Goal: Find specific page/section: Find specific page/section

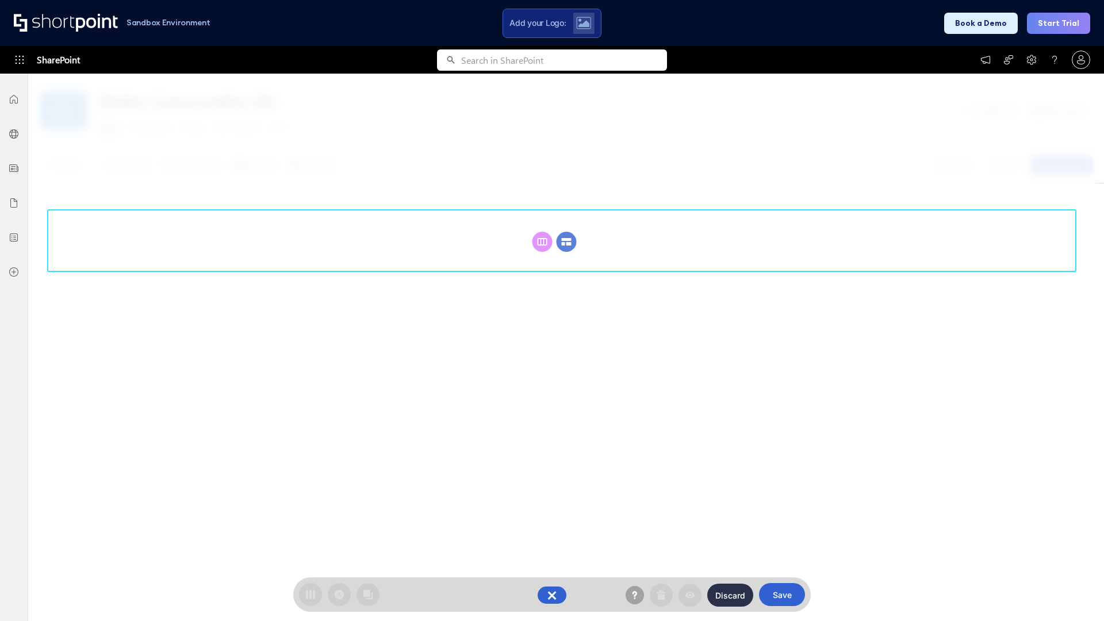
click at [566, 242] on circle at bounding box center [567, 242] width 20 height 20
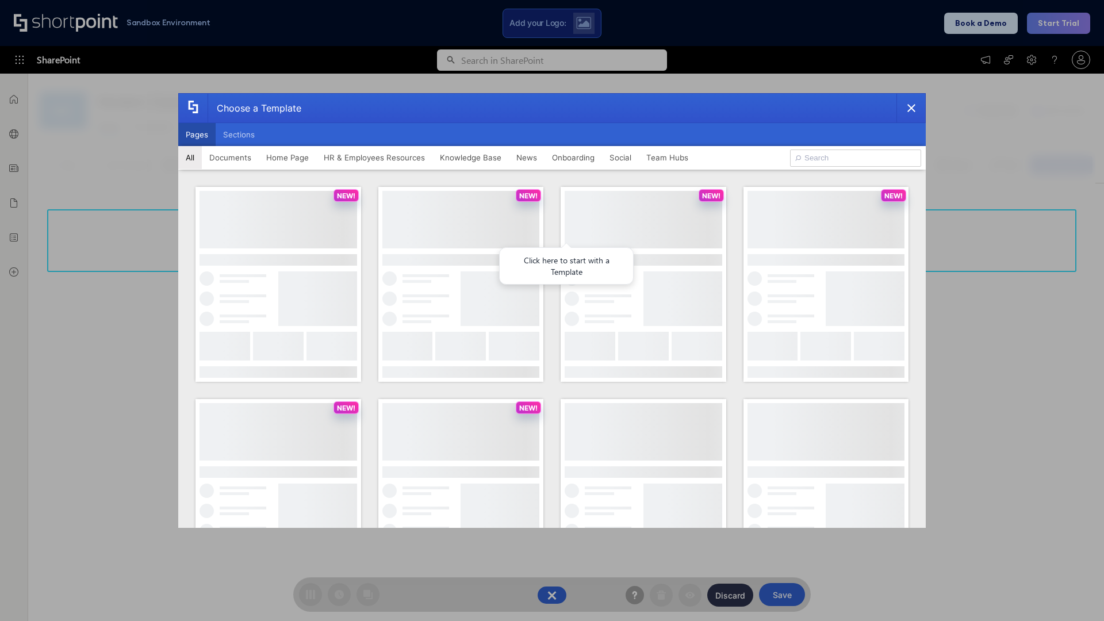
click at [197, 135] on button "Pages" at bounding box center [196, 134] width 37 height 23
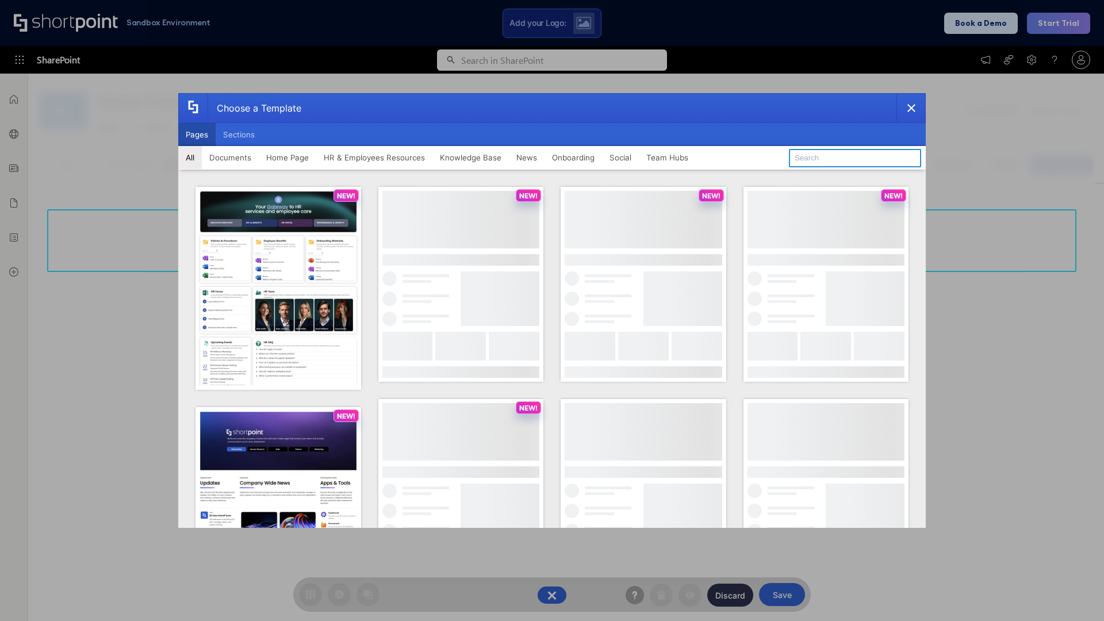
type input "News Portal 6"
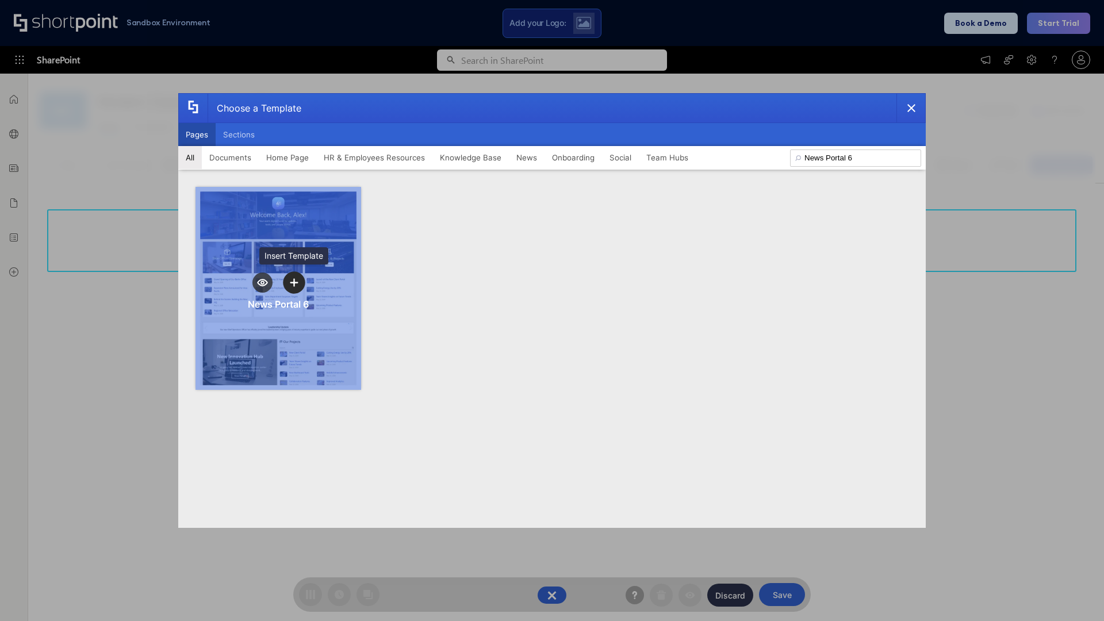
click at [294, 282] on icon "template selector" at bounding box center [294, 282] width 8 height 8
